Goal: Task Accomplishment & Management: Complete application form

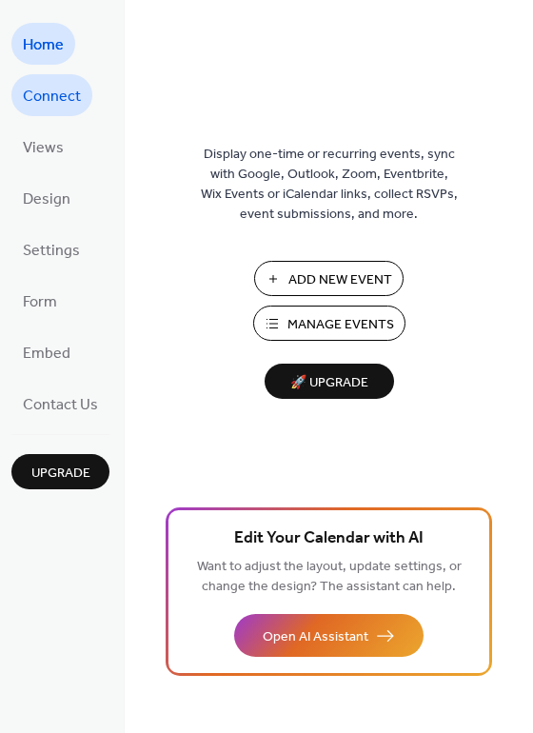
click at [48, 88] on span "Connect" at bounding box center [52, 97] width 58 height 30
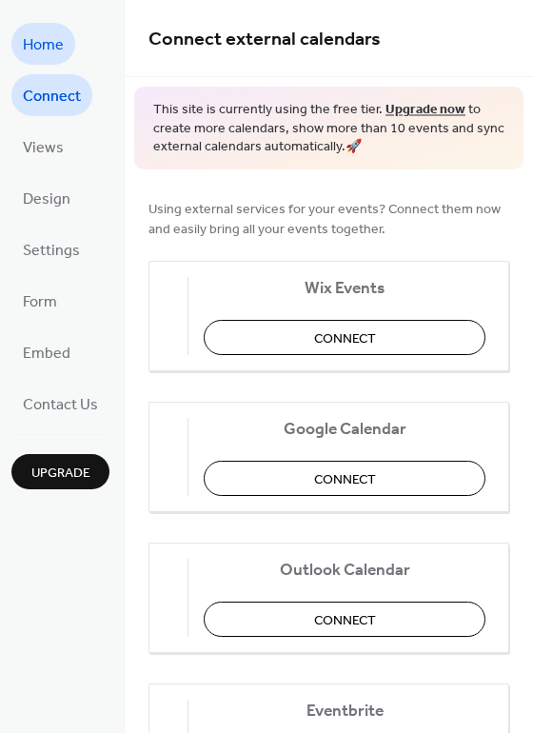
click at [40, 30] on span "Home" at bounding box center [43, 45] width 41 height 30
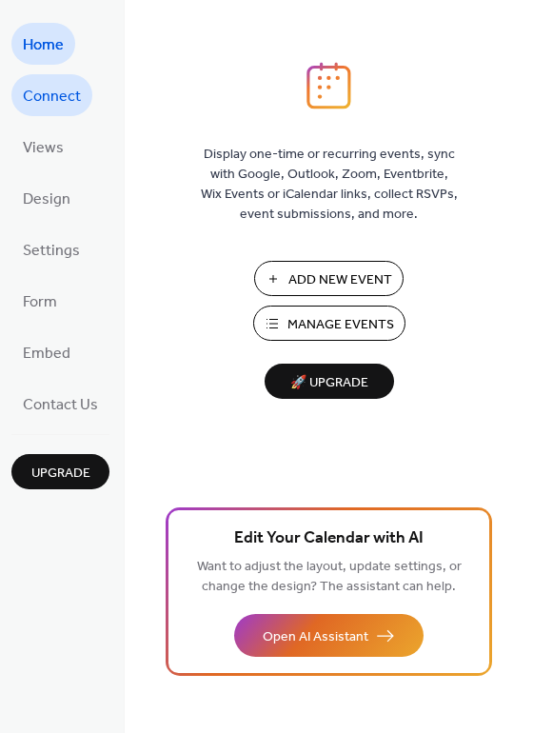
click at [36, 109] on span "Connect" at bounding box center [52, 97] width 58 height 30
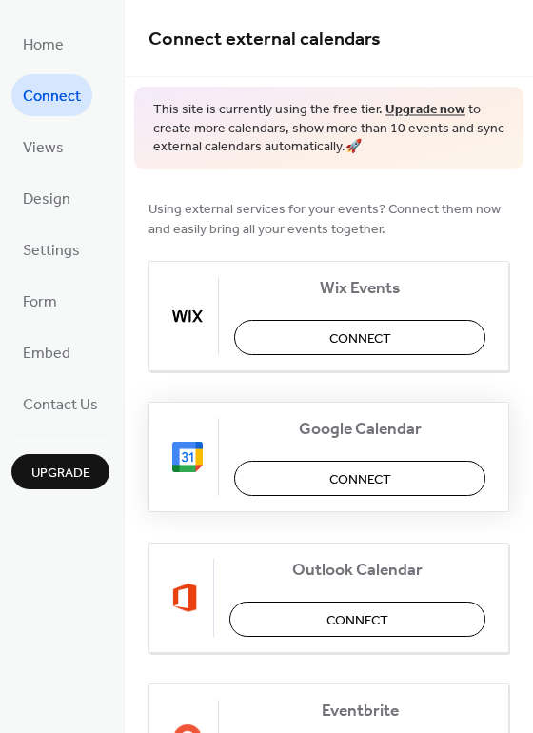
click at [308, 480] on button "Connect" at bounding box center [359, 478] width 251 height 35
click at [40, 156] on span "Views" at bounding box center [43, 148] width 41 height 30
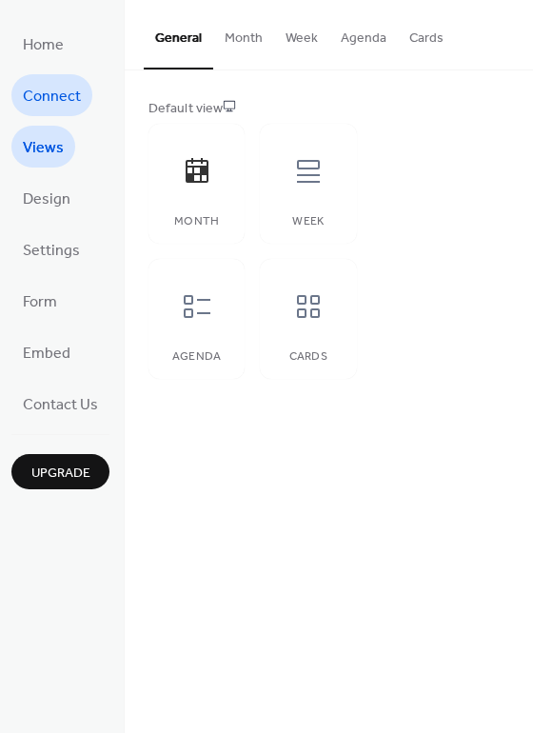
click at [55, 100] on span "Connect" at bounding box center [52, 97] width 58 height 30
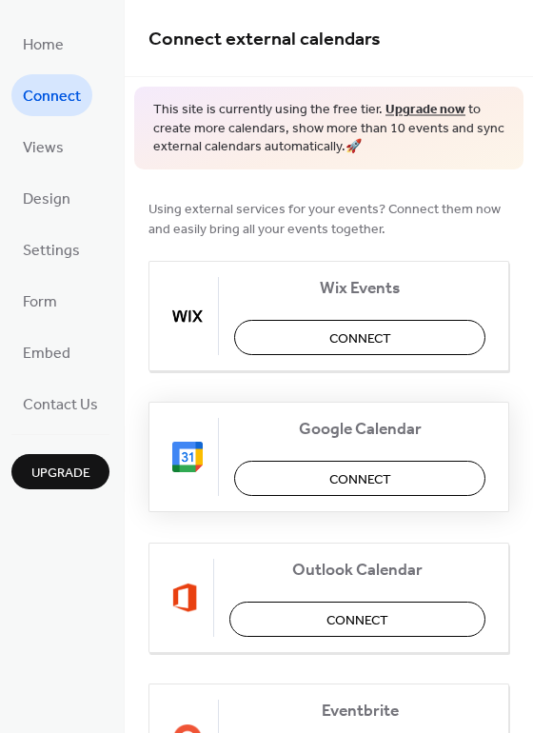
click at [324, 478] on button "Connect" at bounding box center [359, 478] width 251 height 35
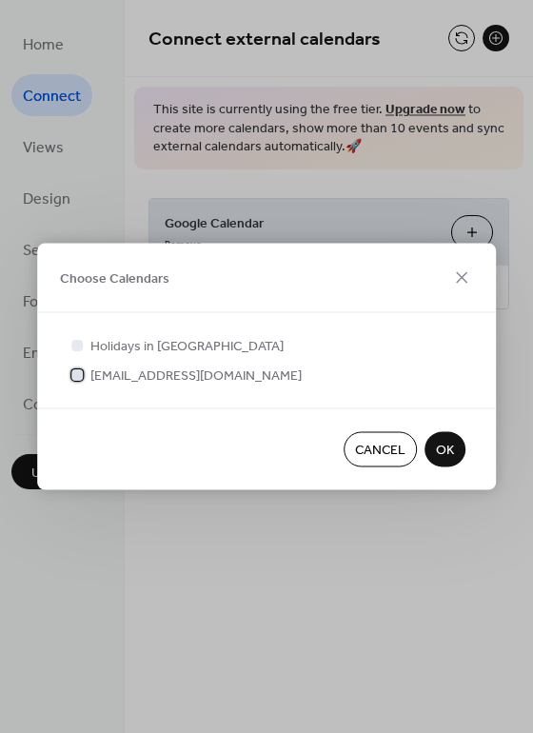
click at [84, 378] on div at bounding box center [77, 374] width 19 height 19
click at [83, 349] on div at bounding box center [77, 344] width 19 height 19
click at [78, 344] on div at bounding box center [76, 344] width 11 height 11
click at [190, 344] on span "Holidays in [GEOGRAPHIC_DATA]" at bounding box center [186, 347] width 193 height 20
click at [75, 345] on div at bounding box center [76, 344] width 11 height 11
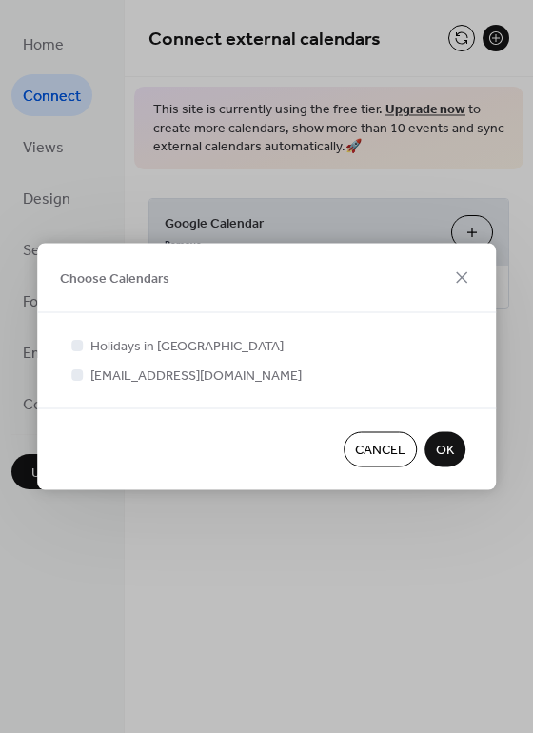
click at [75, 345] on div at bounding box center [76, 344] width 11 height 11
click at [80, 371] on icon at bounding box center [77, 374] width 8 height 8
click at [80, 377] on div at bounding box center [76, 374] width 11 height 11
drag, startPoint x: 72, startPoint y: 343, endPoint x: 83, endPoint y: 344, distance: 10.5
click at [73, 343] on div at bounding box center [76, 344] width 11 height 11
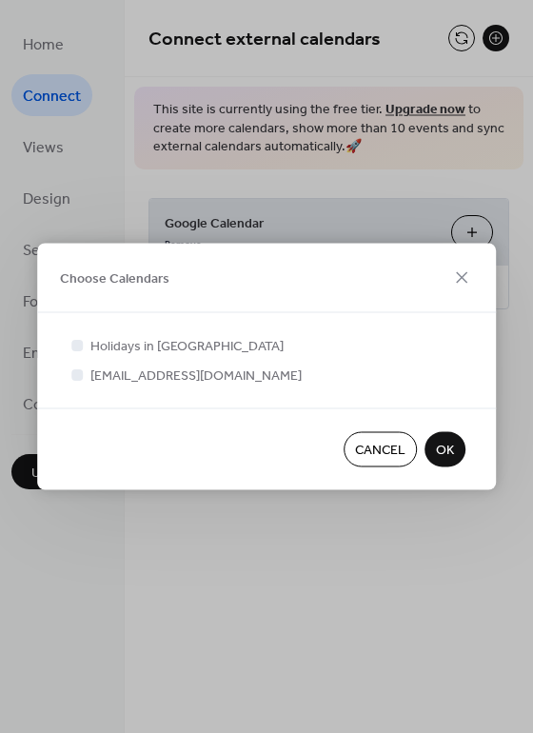
click at [440, 453] on span "OK" at bounding box center [445, 451] width 18 height 20
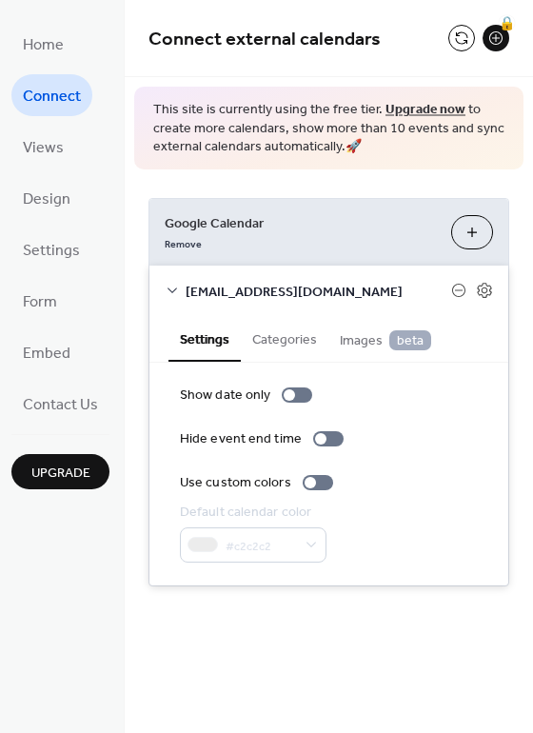
click at [273, 329] on button "Categories" at bounding box center [285, 338] width 88 height 44
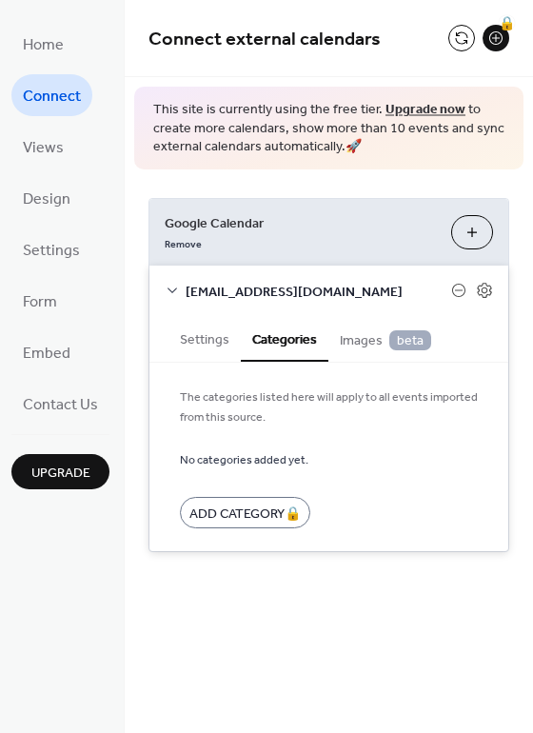
click at [357, 340] on span "Images beta" at bounding box center [385, 340] width 91 height 21
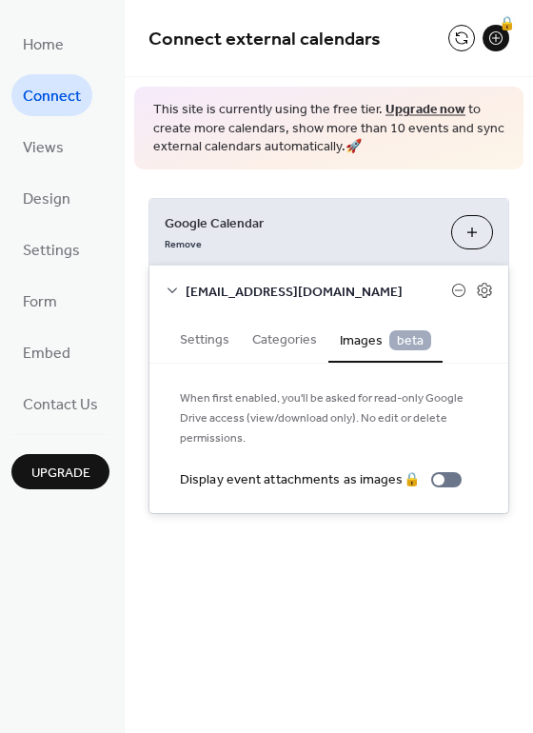
click at [192, 331] on button "Settings" at bounding box center [205, 338] width 72 height 44
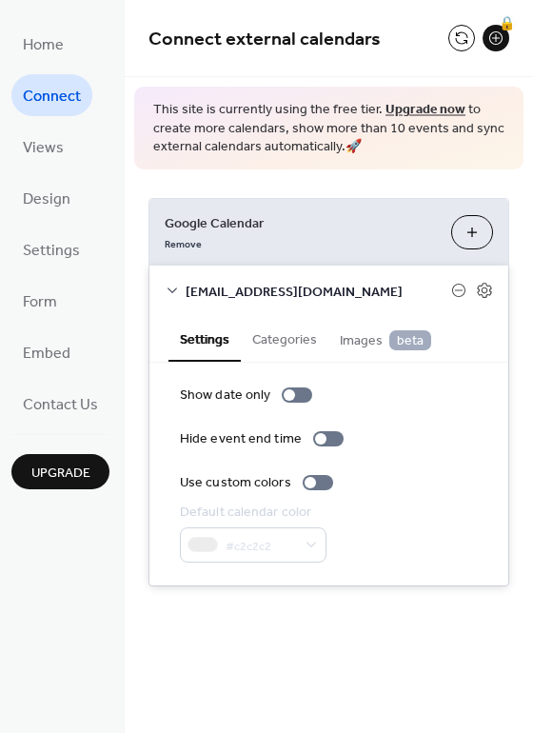
click at [174, 289] on icon at bounding box center [172, 290] width 15 height 15
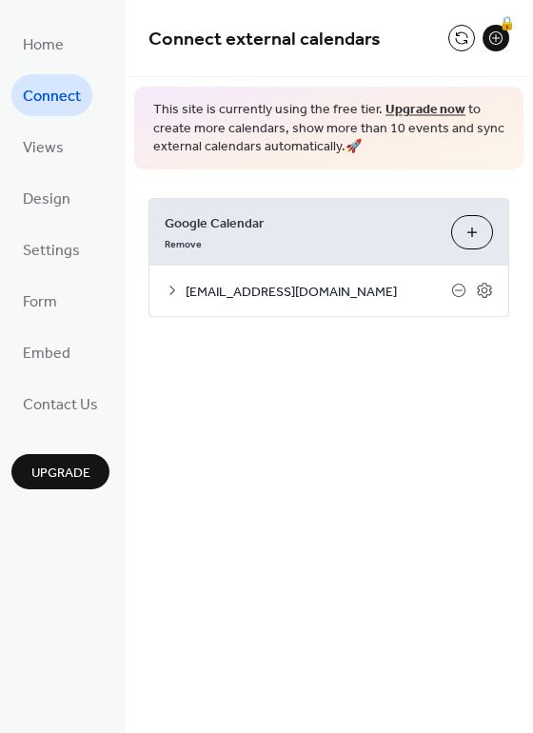
click at [314, 512] on div "Connect external calendars 🔒 This site is currently using the free tier. Upgrad…" at bounding box center [329, 366] width 409 height 733
click at [51, 42] on span "Home" at bounding box center [43, 45] width 41 height 30
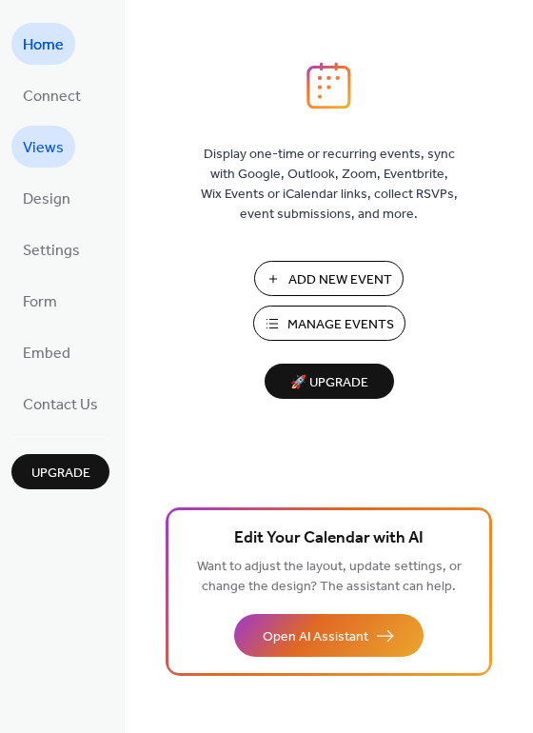
click at [36, 152] on span "Views" at bounding box center [43, 148] width 41 height 30
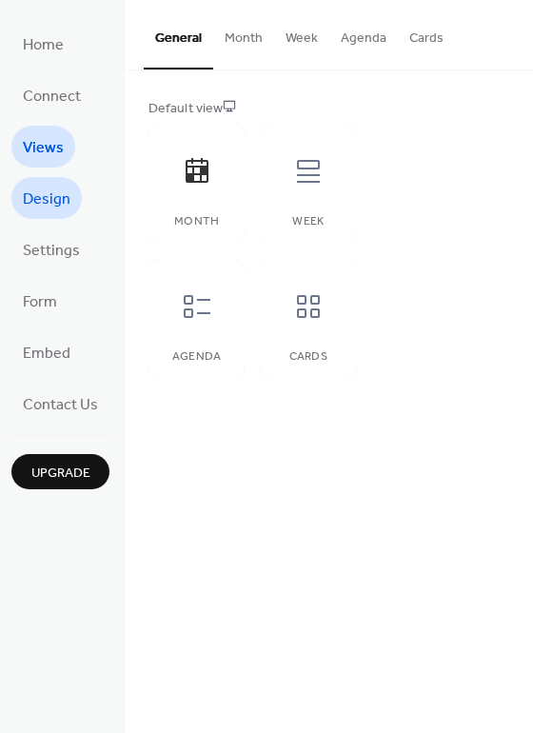
click at [48, 204] on span "Design" at bounding box center [47, 200] width 48 height 30
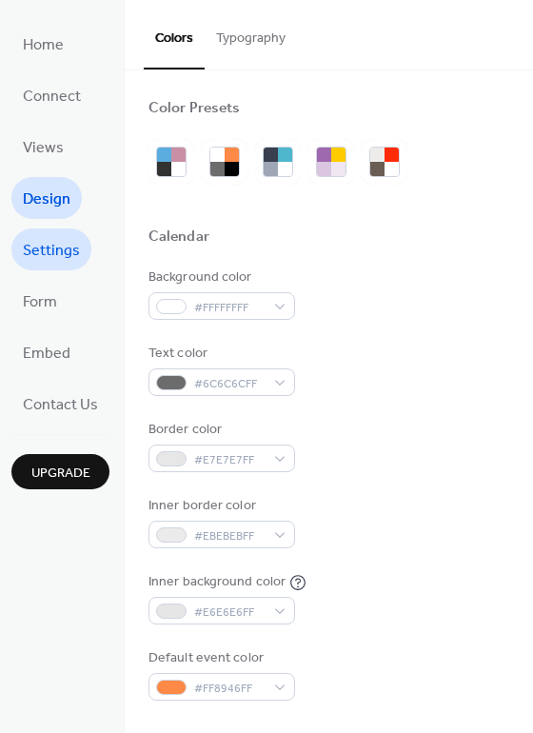
click at [34, 268] on link "Settings" at bounding box center [51, 250] width 80 height 42
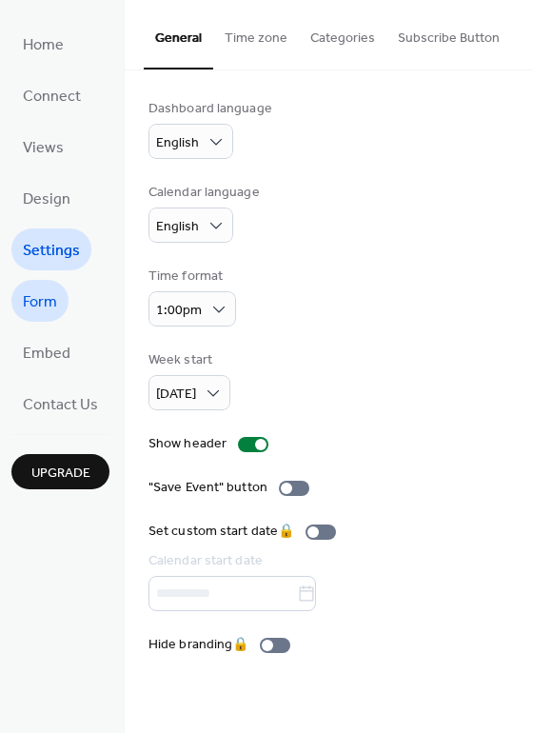
click at [36, 298] on span "Form" at bounding box center [40, 303] width 34 height 30
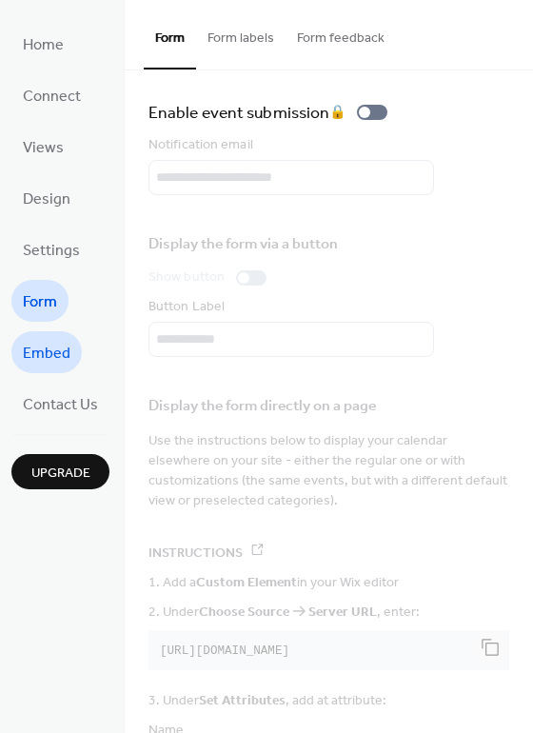
click at [64, 351] on span "Embed" at bounding box center [47, 354] width 48 height 30
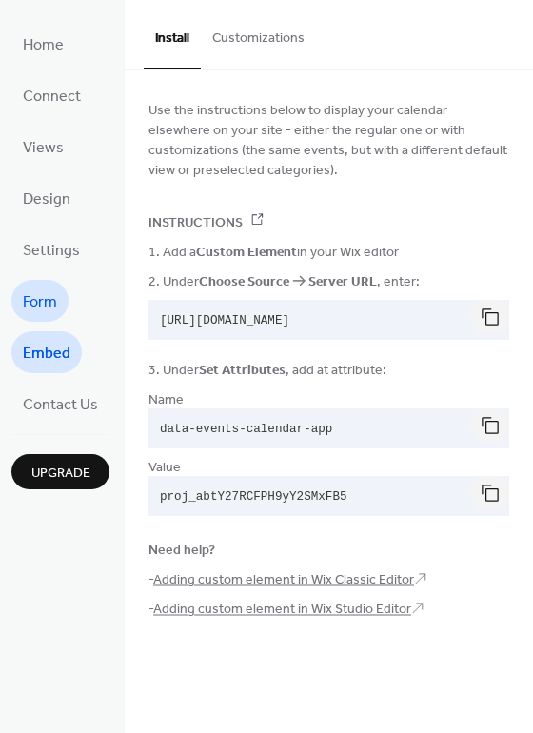
click at [57, 312] on link "Form" at bounding box center [39, 301] width 57 height 42
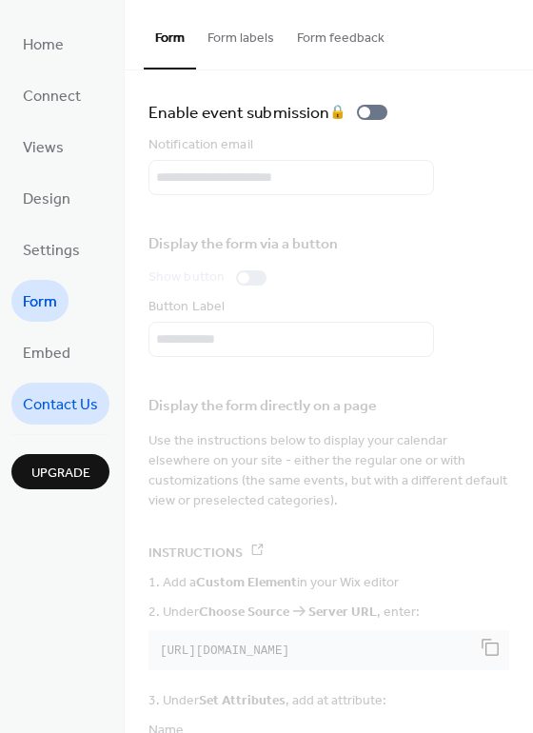
click at [52, 393] on span "Contact Us" at bounding box center [60, 405] width 75 height 30
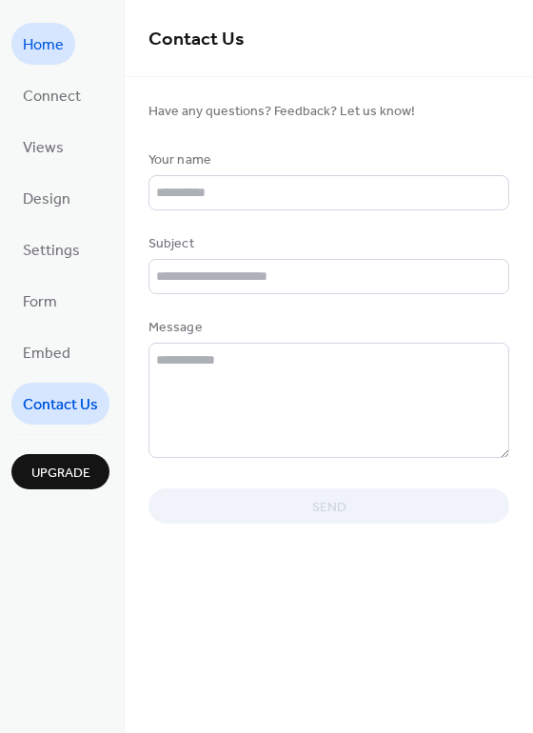
click at [45, 48] on span "Home" at bounding box center [43, 45] width 41 height 30
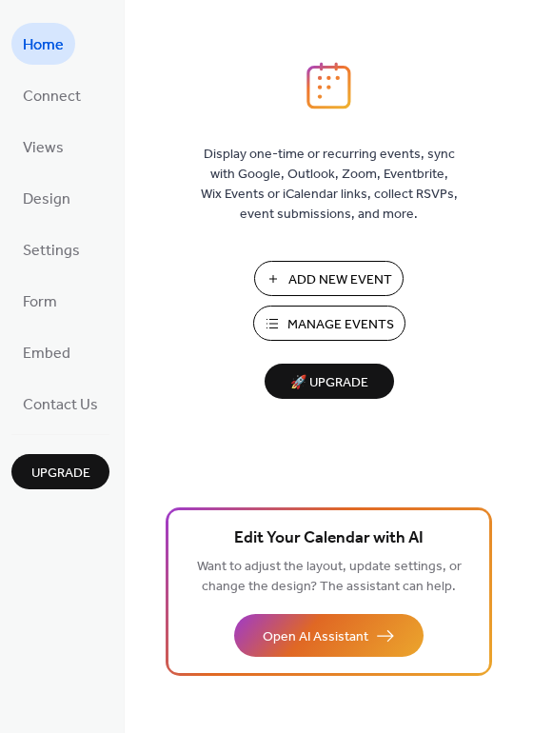
click at [304, 280] on span "Add New Event" at bounding box center [341, 280] width 104 height 20
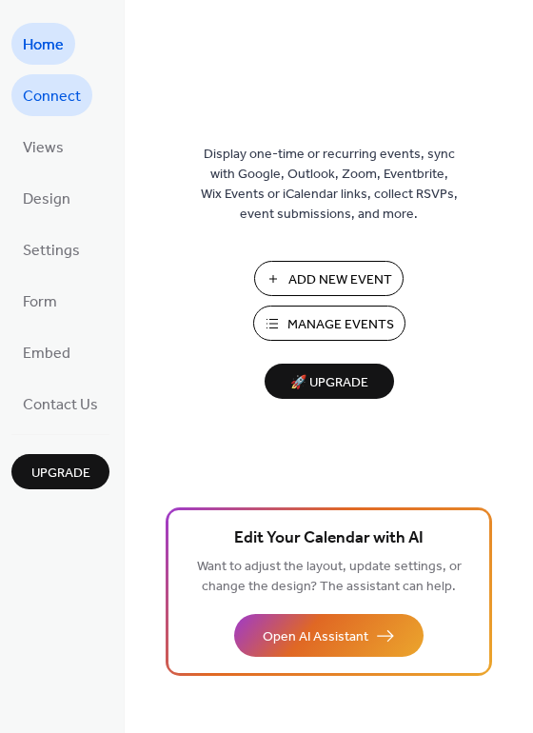
click at [52, 101] on span "Connect" at bounding box center [52, 97] width 58 height 30
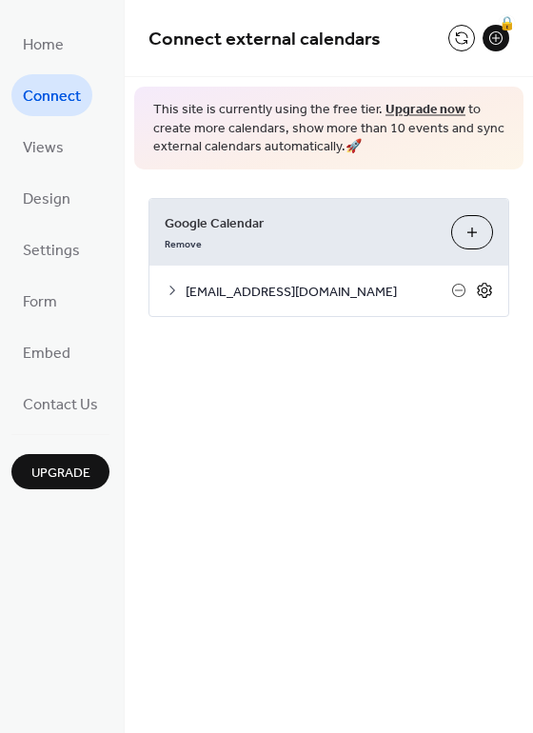
click at [484, 294] on icon at bounding box center [485, 291] width 7 height 7
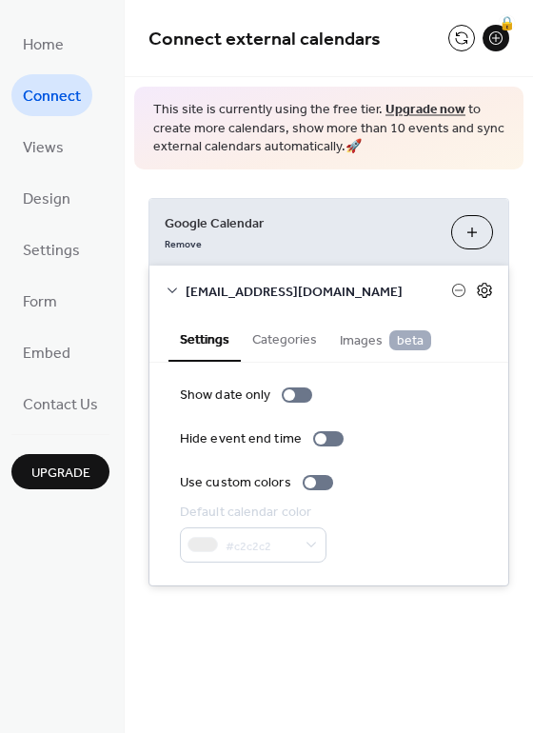
click at [483, 288] on icon at bounding box center [484, 290] width 17 height 17
